Goal: Transaction & Acquisition: Purchase product/service

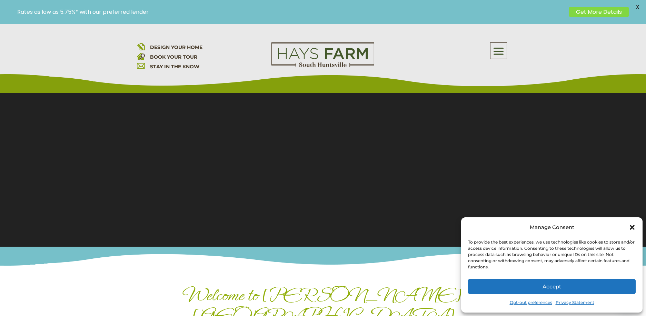
scroll to position [70, 0]
drag, startPoint x: 633, startPoint y: 227, endPoint x: 609, endPoint y: 226, distance: 24.5
click at [633, 227] on icon "Close dialog" at bounding box center [632, 227] width 7 height 7
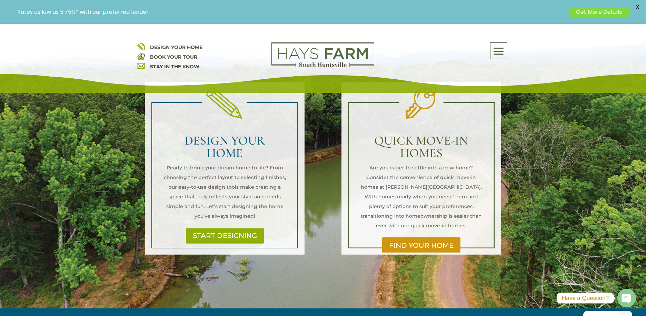
scroll to position [473, 0]
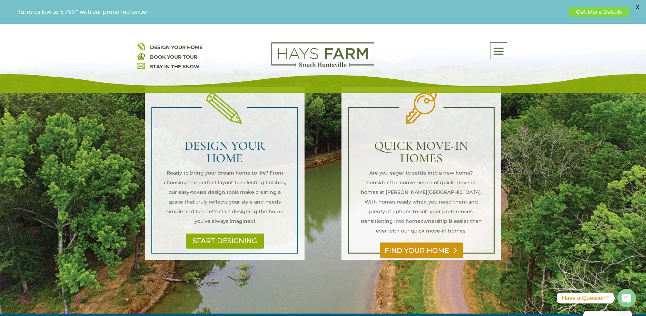
click at [444, 242] on link "FIND YOUR HOME" at bounding box center [421, 250] width 83 height 16
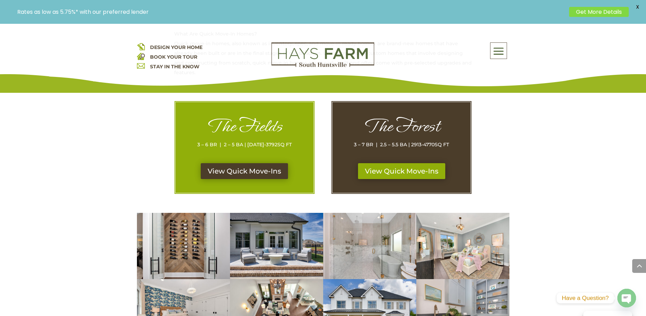
scroll to position [271, 0]
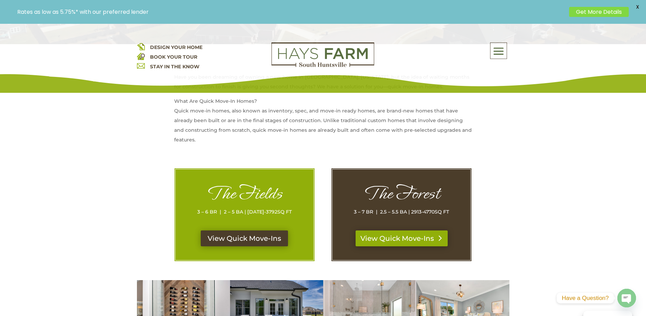
click at [406, 241] on link "View Quick Move-Ins" at bounding box center [401, 238] width 92 height 16
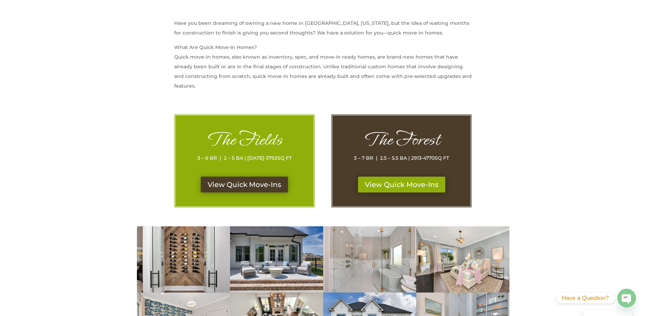
scroll to position [271, 0]
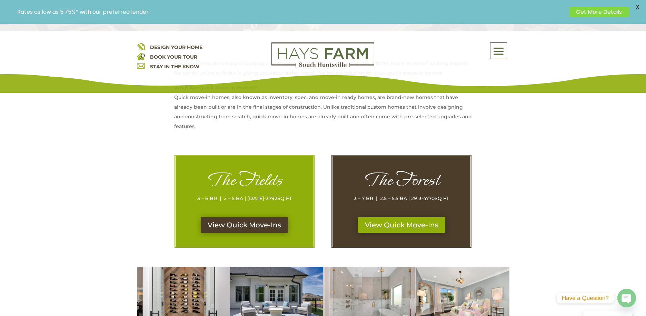
click at [260, 211] on div "The Fields 3 – 6 BR | 2 – 5 BA | [DATE]-3792 SQ FT" at bounding box center [244, 193] width 110 height 47
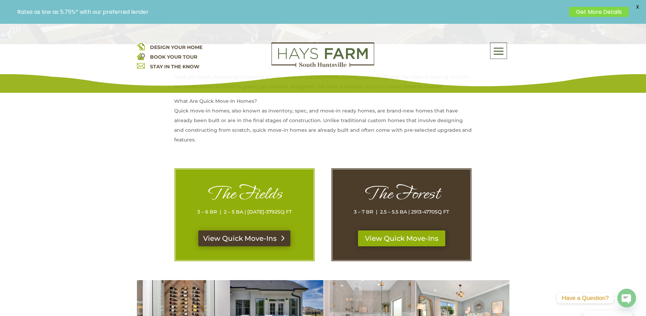
click at [254, 235] on link "View Quick Move-Ins" at bounding box center [244, 238] width 92 height 16
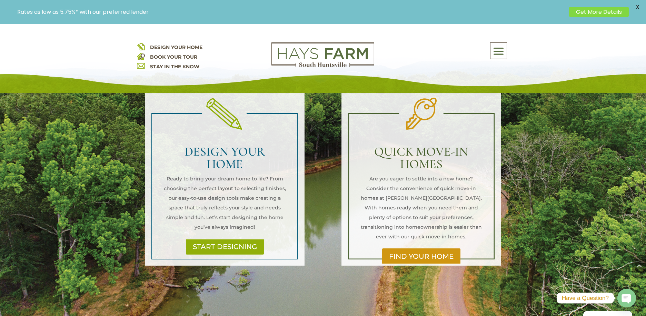
scroll to position [468, 0]
